Goal: Register for event/course

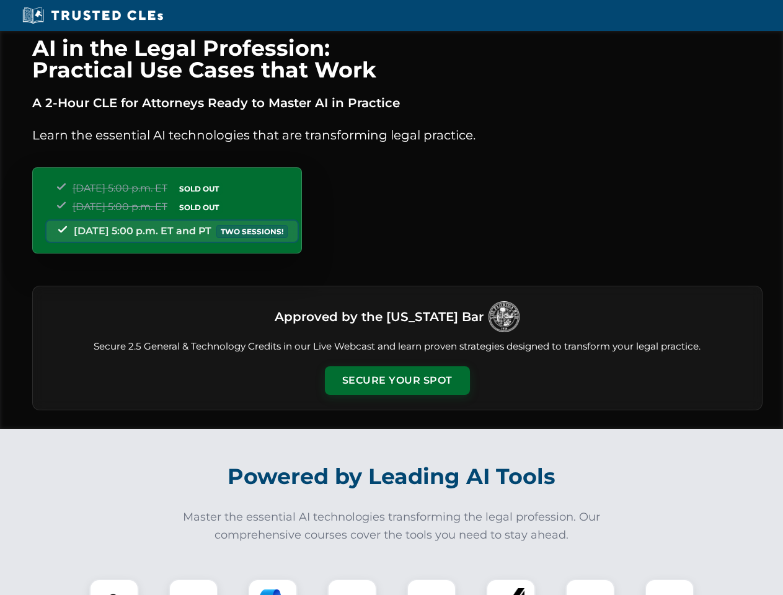
click at [397, 380] on button "Secure Your Spot" at bounding box center [397, 380] width 145 height 29
click at [114, 587] on img at bounding box center [114, 604] width 36 height 36
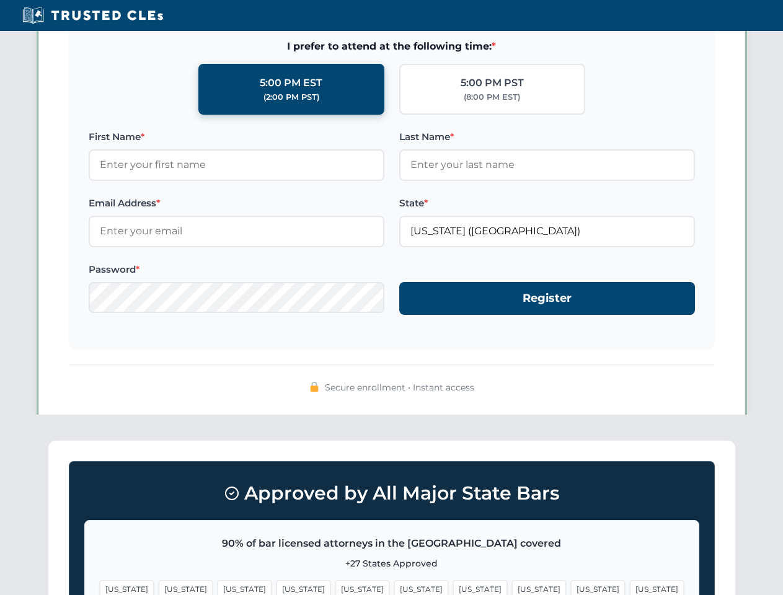
click at [453, 587] on span "[US_STATE]" at bounding box center [480, 589] width 54 height 18
click at [571, 587] on span "[US_STATE]" at bounding box center [598, 589] width 54 height 18
